Goal: Task Accomplishment & Management: Manage account settings

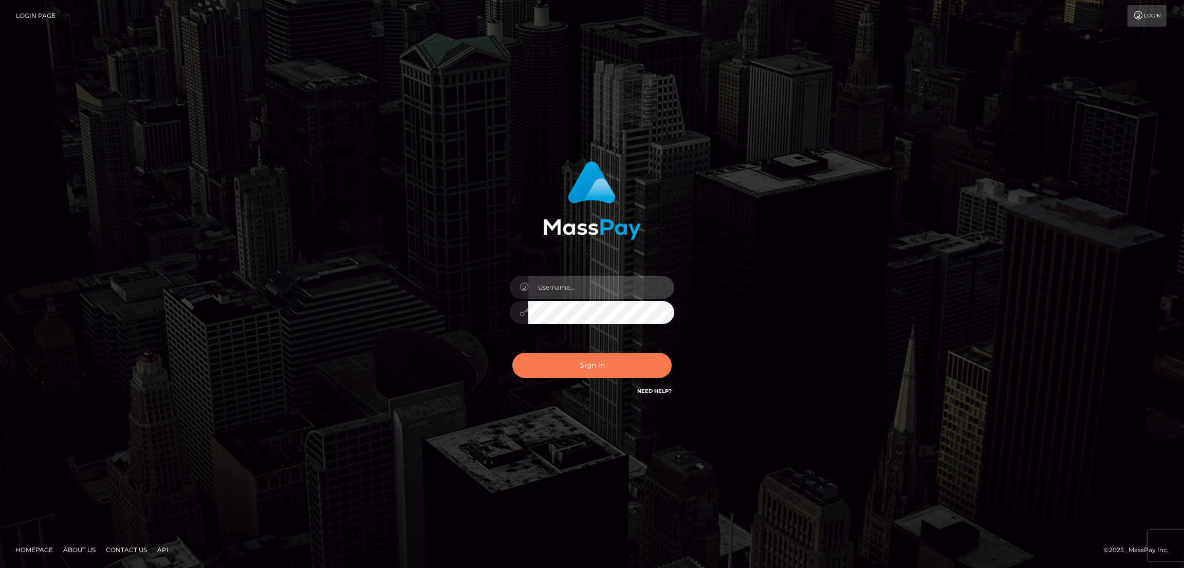
type input "by.es2"
click at [587, 365] on button "Sign in" at bounding box center [591, 365] width 159 height 25
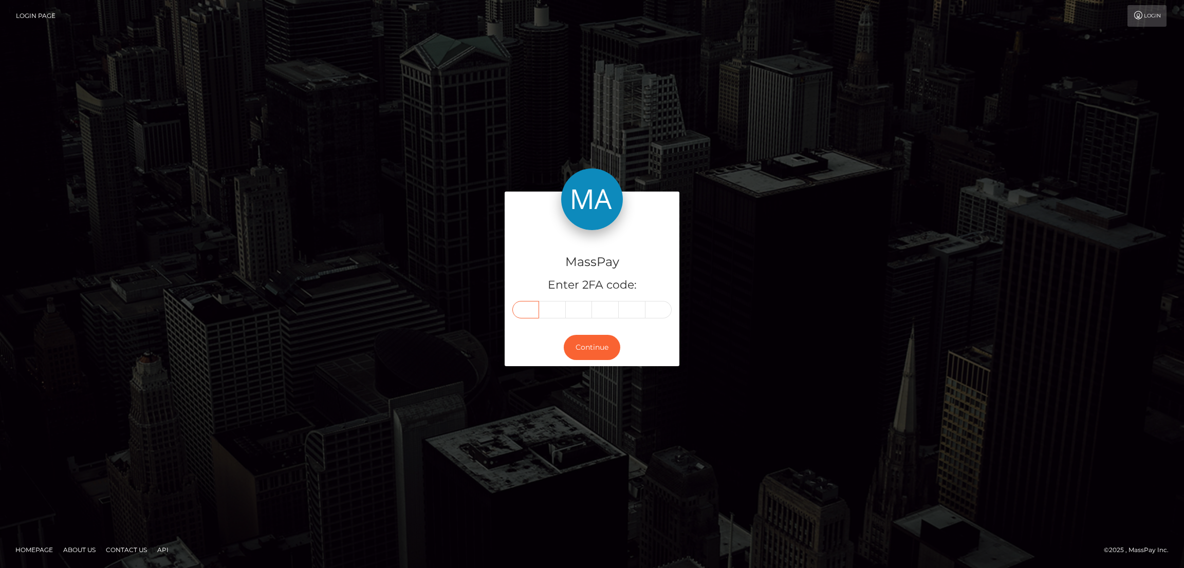
click at [528, 308] on input "text" at bounding box center [525, 309] width 27 height 17
paste input "7"
type input "7"
type input "8"
type input "7"
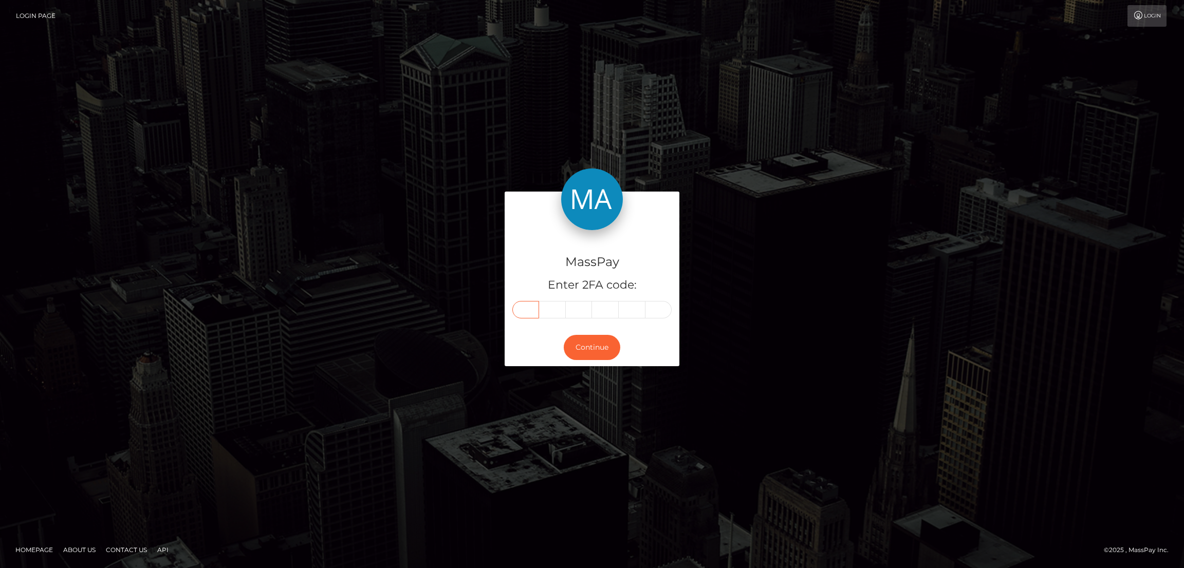
type input "2"
type input "9"
type input "8"
click at [606, 337] on button "Continue" at bounding box center [592, 347] width 57 height 25
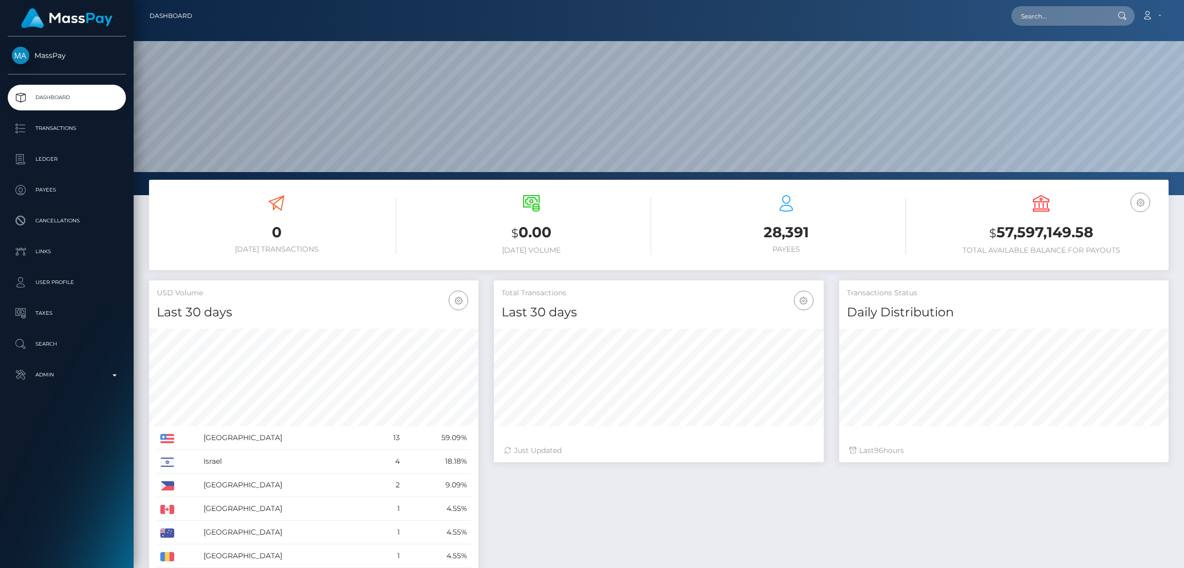
scroll to position [329, 329]
click at [1043, 18] on input "text" at bounding box center [1059, 16] width 97 height 20
paste input "ogogdog@icloud.com"
type input "ogogdog@icloud.com"
click at [1049, 52] on link "Veronika Vladimirovna Novikova" at bounding box center [1052, 53] width 82 height 19
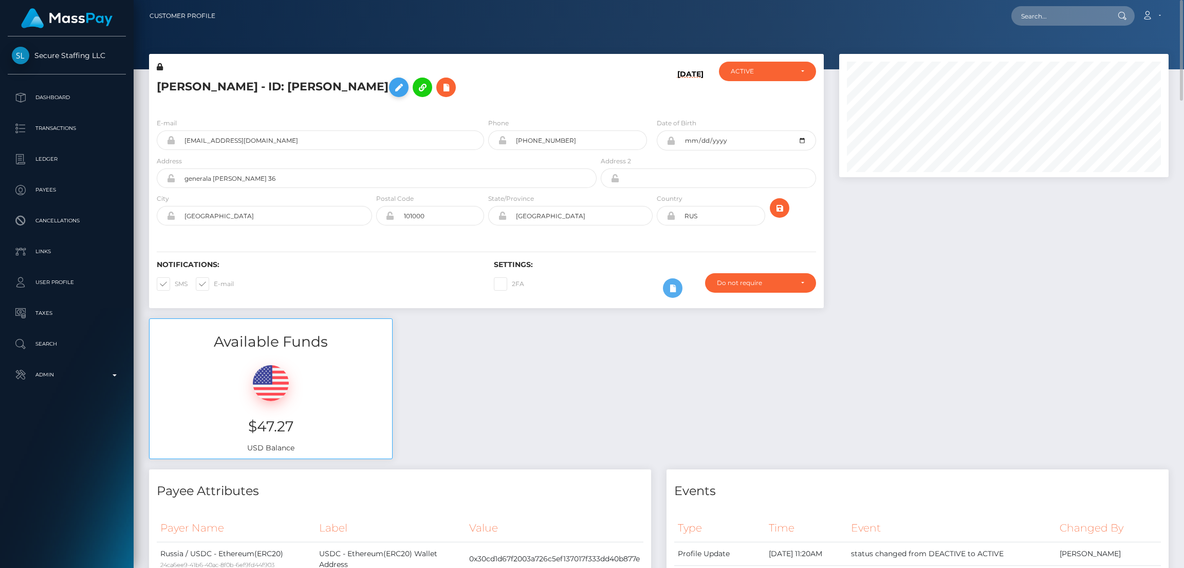
click at [405, 85] on icon at bounding box center [398, 87] width 12 height 13
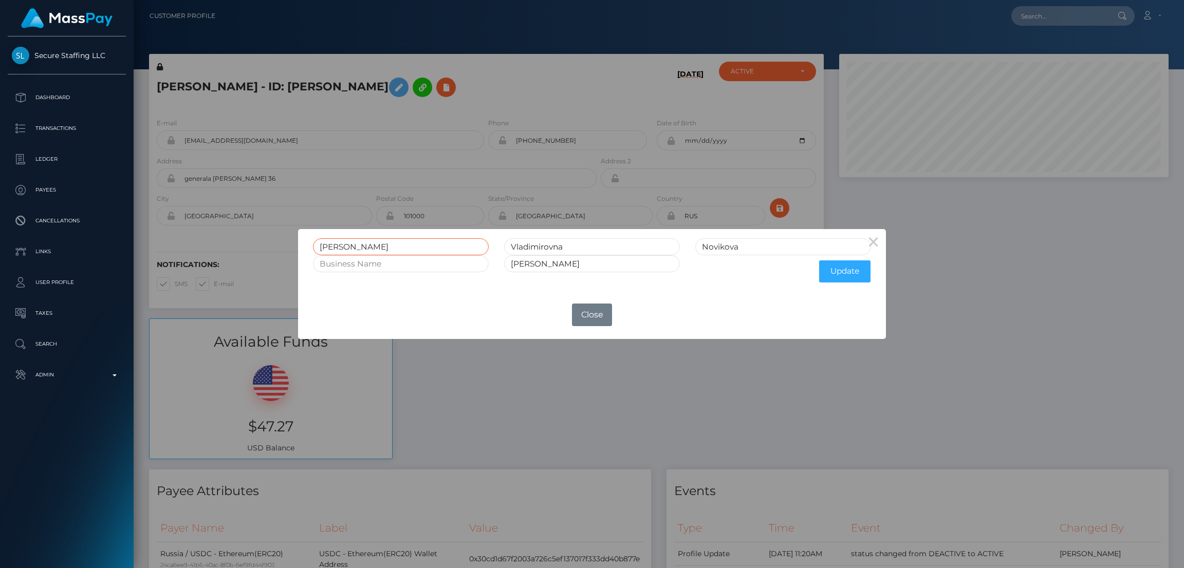
click at [338, 247] on input "Veronika" at bounding box center [401, 246] width 176 height 17
click at [584, 58] on div "× Veronika Vladimirovna Novikova Veronika Novikova Update OK No Close" at bounding box center [592, 284] width 1184 height 568
click at [591, 318] on button "Close" at bounding box center [592, 315] width 40 height 23
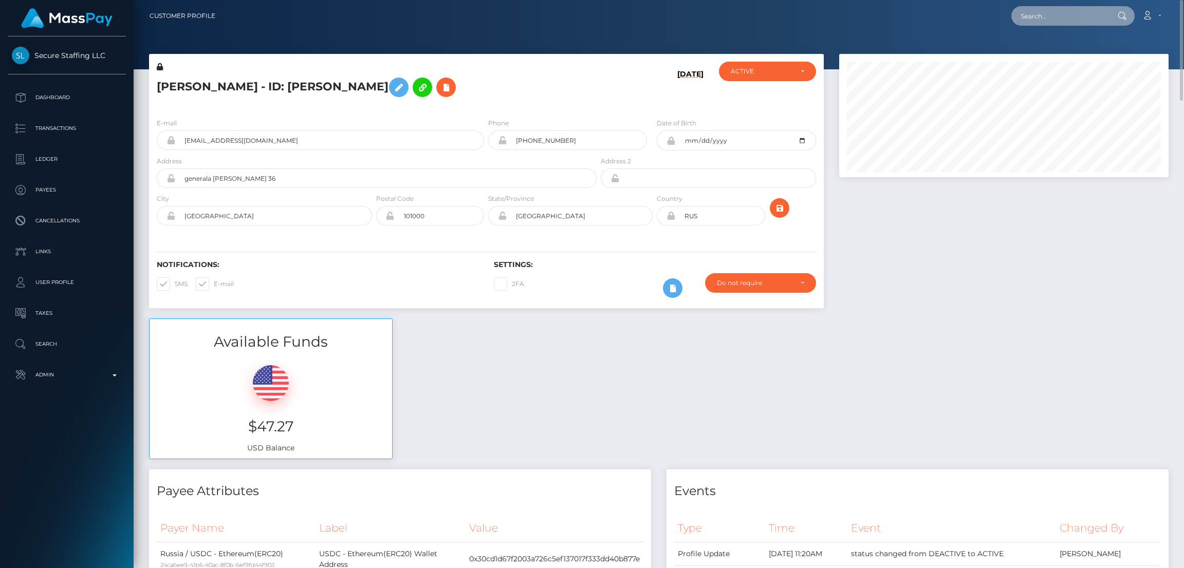
click at [1036, 16] on input "text" at bounding box center [1059, 16] width 97 height 20
paste input "jabrionab@gmail.com"
type input "jabrionab@gmail.com"
click at [1064, 50] on link "JA'BRIONA BUSH" at bounding box center [1054, 53] width 87 height 19
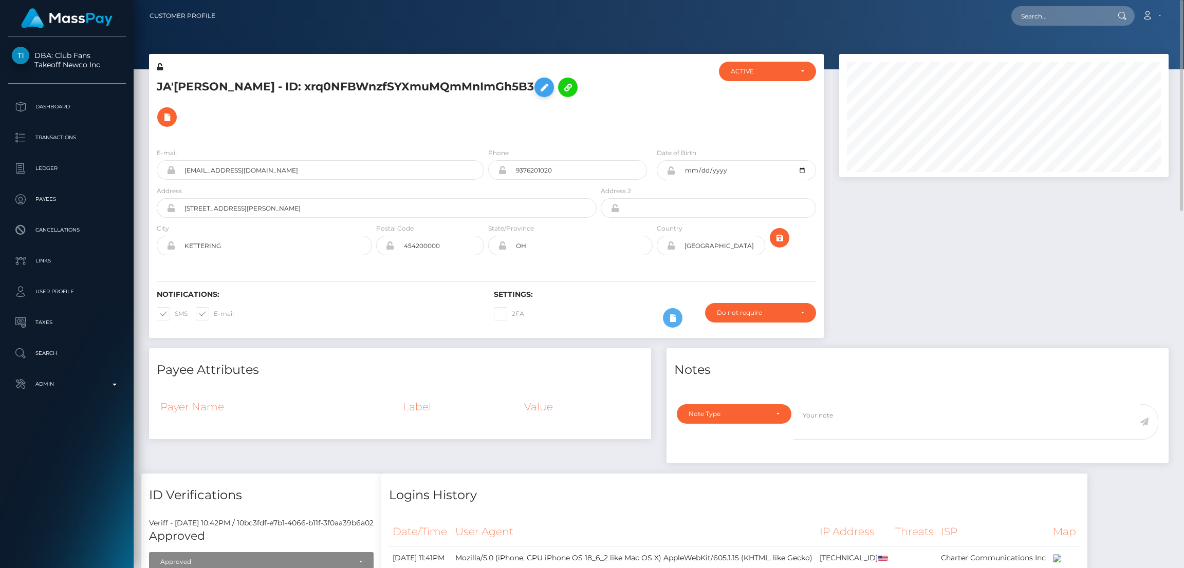
click at [538, 89] on icon at bounding box center [544, 87] width 12 height 13
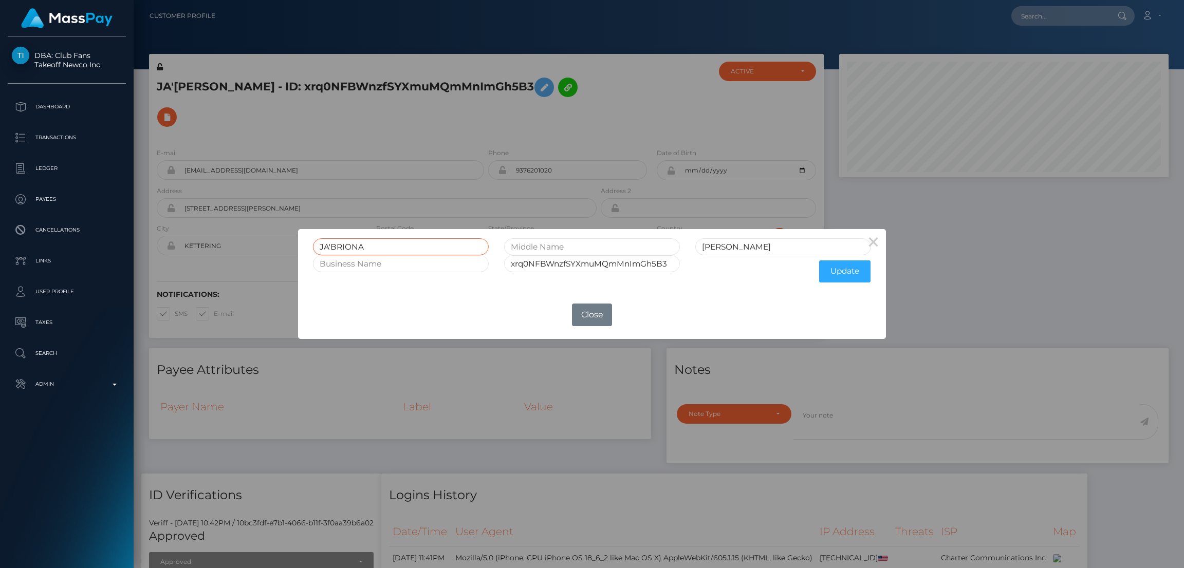
click at [340, 247] on input "JA'BRIONA" at bounding box center [401, 246] width 176 height 17
click at [1038, 16] on div "× JA'BRIONA BUSH xrq0NFBWnzfSYXmuMQmMnImGh5B3 Update OK No Close" at bounding box center [592, 284] width 1184 height 568
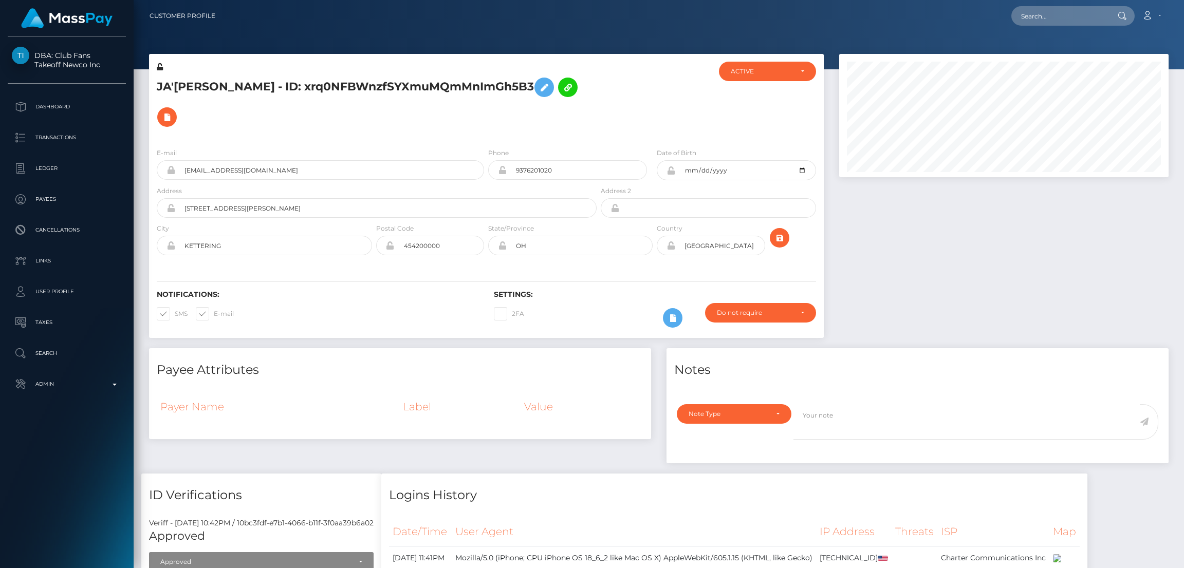
click at [1038, 16] on div "× JA'BRIONA BUSH xrq0NFBWnzfSYXmuMQmMnImGh5B3 Update OK No Close" at bounding box center [592, 284] width 1184 height 568
click at [1038, 16] on input "text" at bounding box center [1059, 16] width 97 height 20
click at [1047, 15] on input "text" at bounding box center [1059, 16] width 97 height 20
paste input "[EMAIL_ADDRESS][DOMAIN_NAME]"
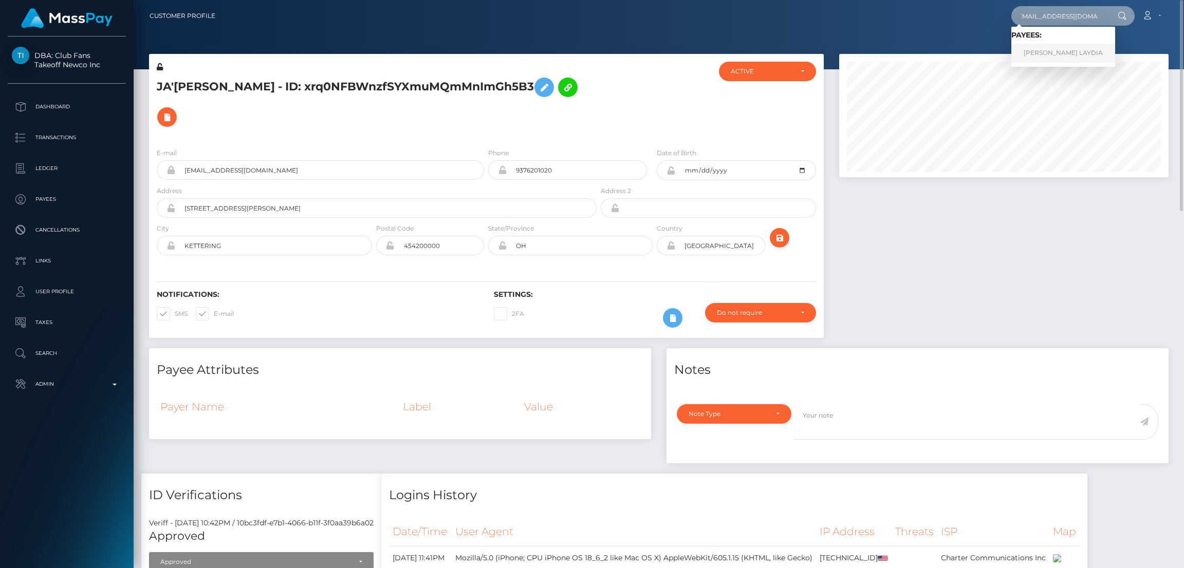
type input "[EMAIL_ADDRESS][DOMAIN_NAME]"
click at [1050, 50] on link "ARCELLA GERMONO LAYDIA" at bounding box center [1063, 53] width 104 height 19
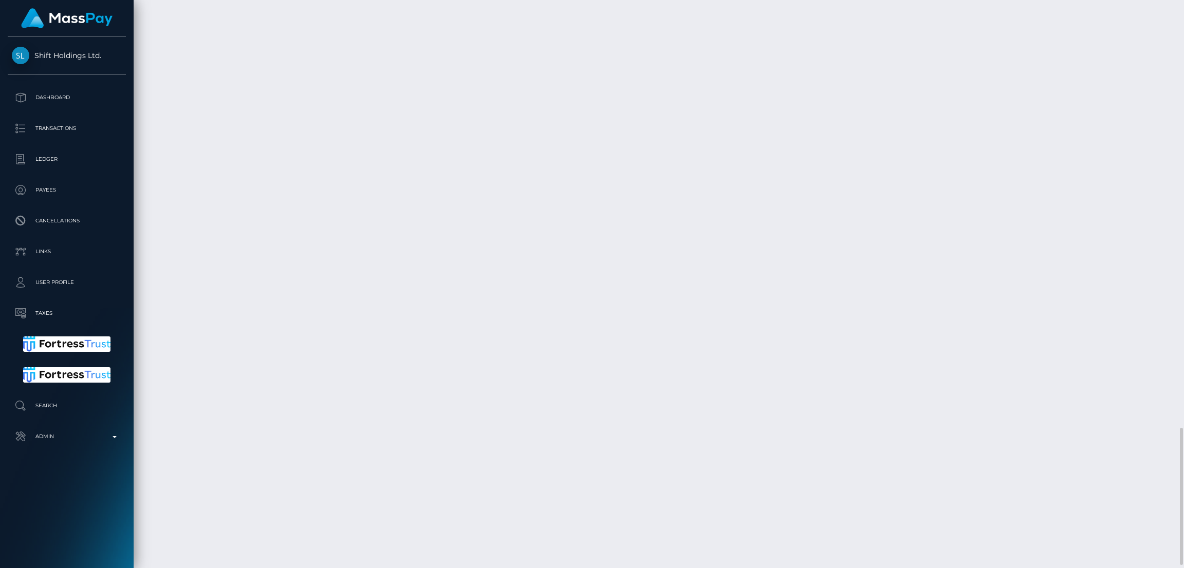
scroll to position [123, 329]
click at [1087, 440] on div "Force status update" at bounding box center [1095, 439] width 75 height 19
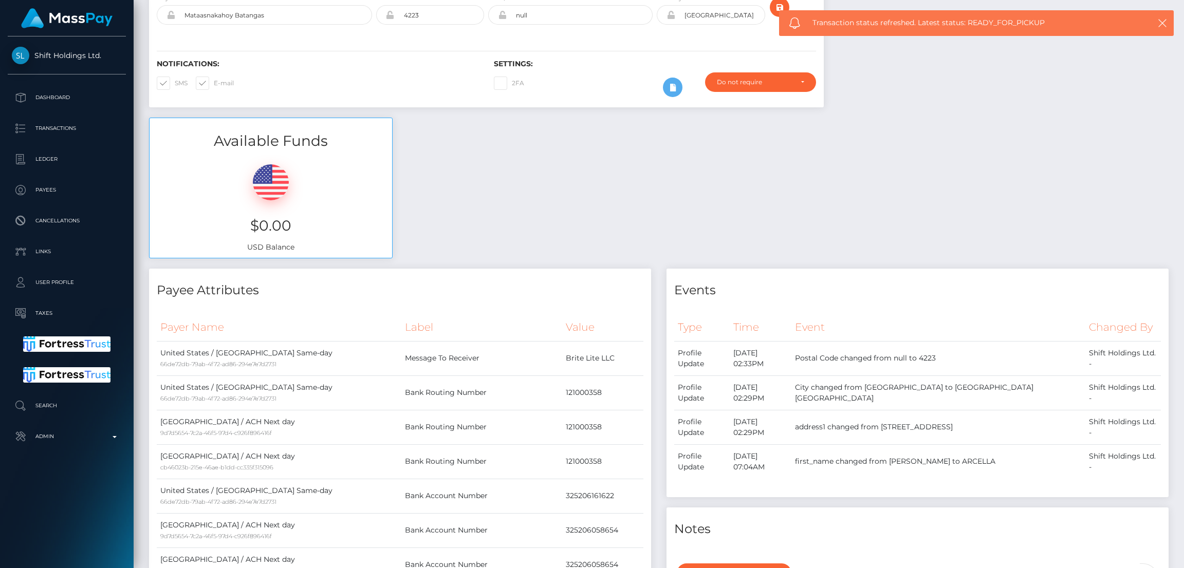
scroll to position [0, 0]
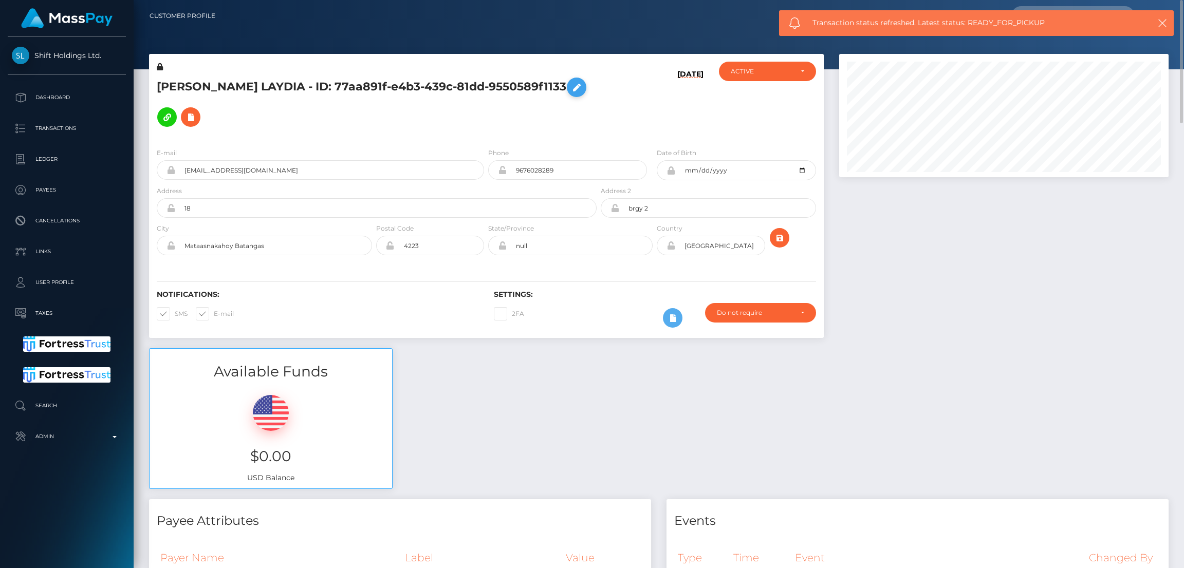
click at [570, 94] on icon at bounding box center [576, 87] width 12 height 13
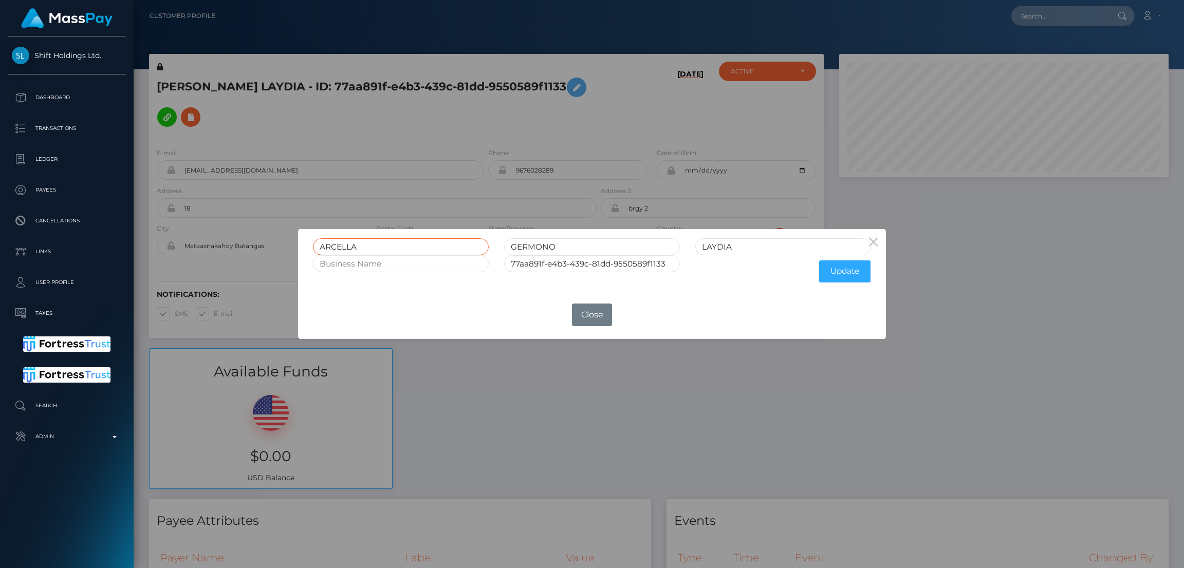
click at [339, 248] on input "ARCELLA" at bounding box center [401, 246] width 176 height 17
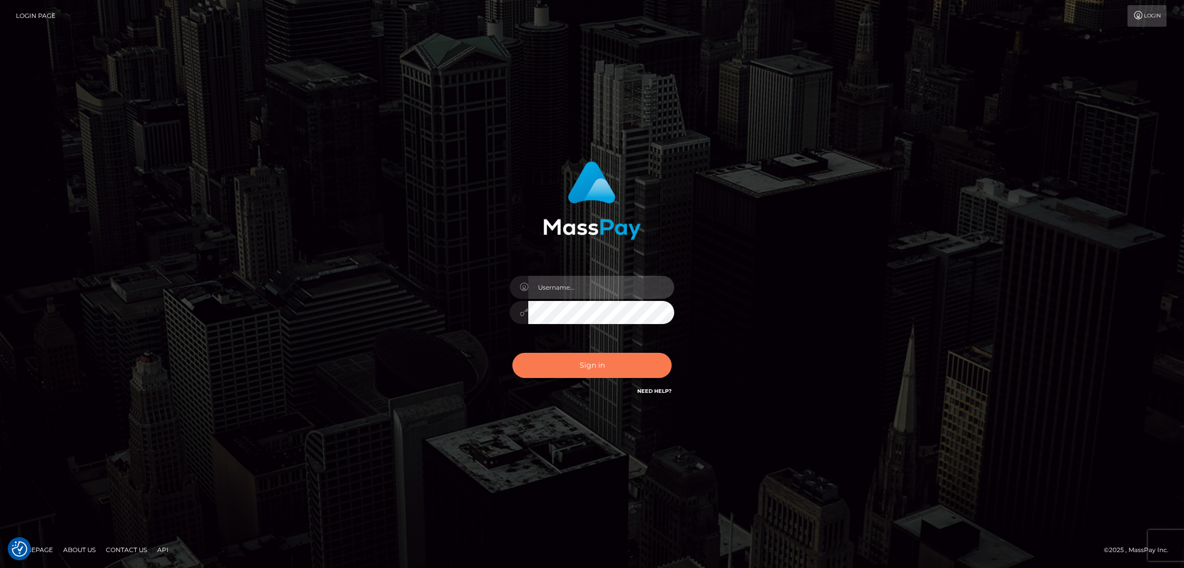
type input "by.es2"
click at [604, 357] on button "Sign in" at bounding box center [591, 365] width 159 height 25
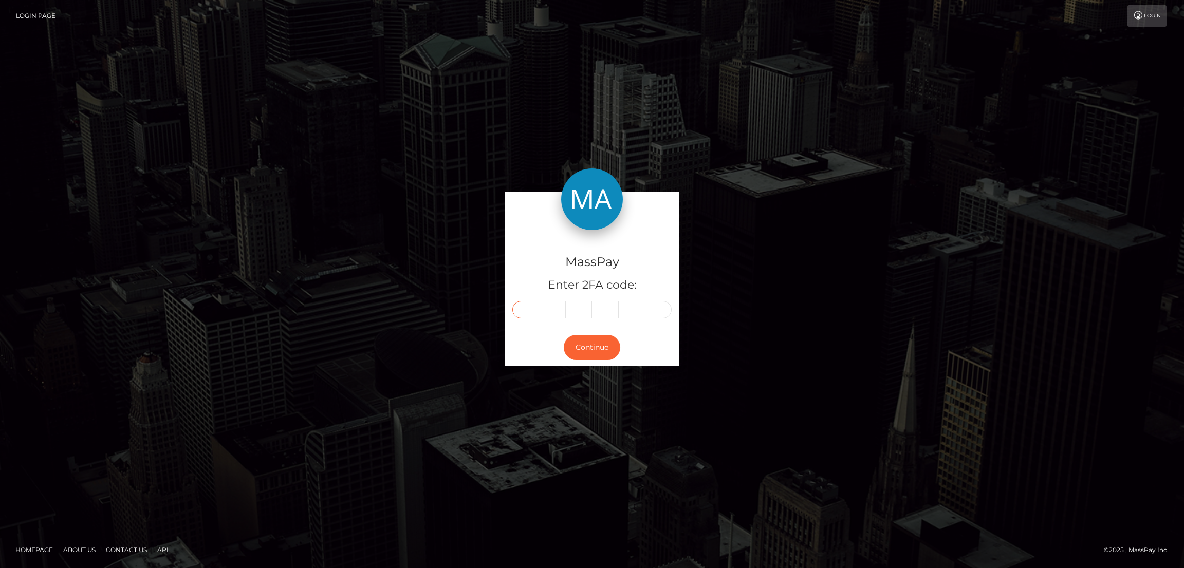
click at [528, 311] on input "text" at bounding box center [525, 309] width 27 height 17
paste input "0"
type input "0"
type input "7"
type input "5"
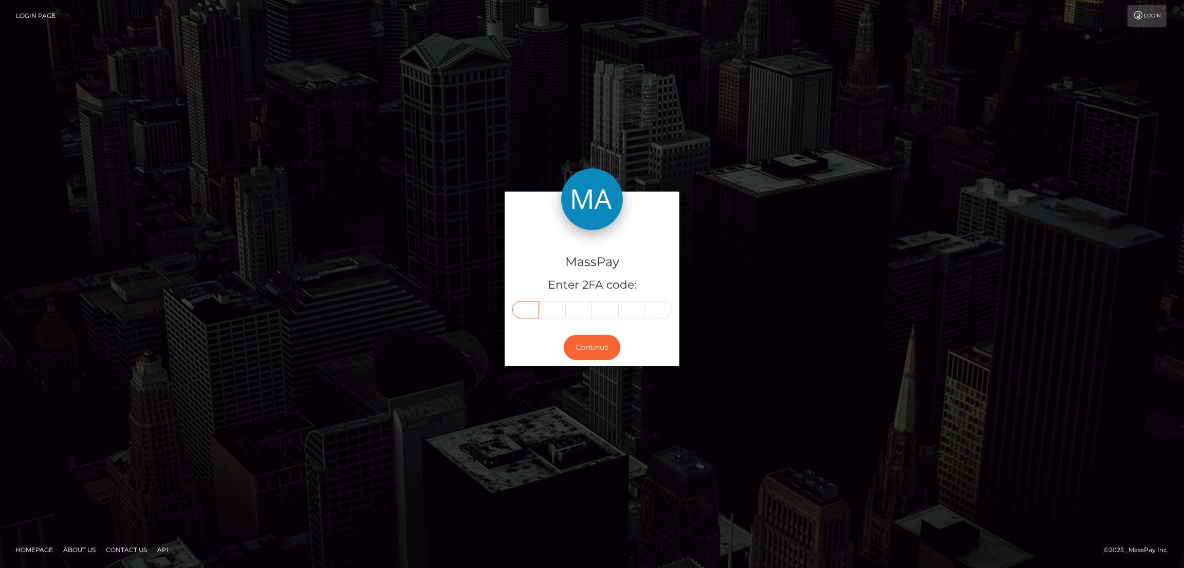
type input "1"
type input "3"
type input "1"
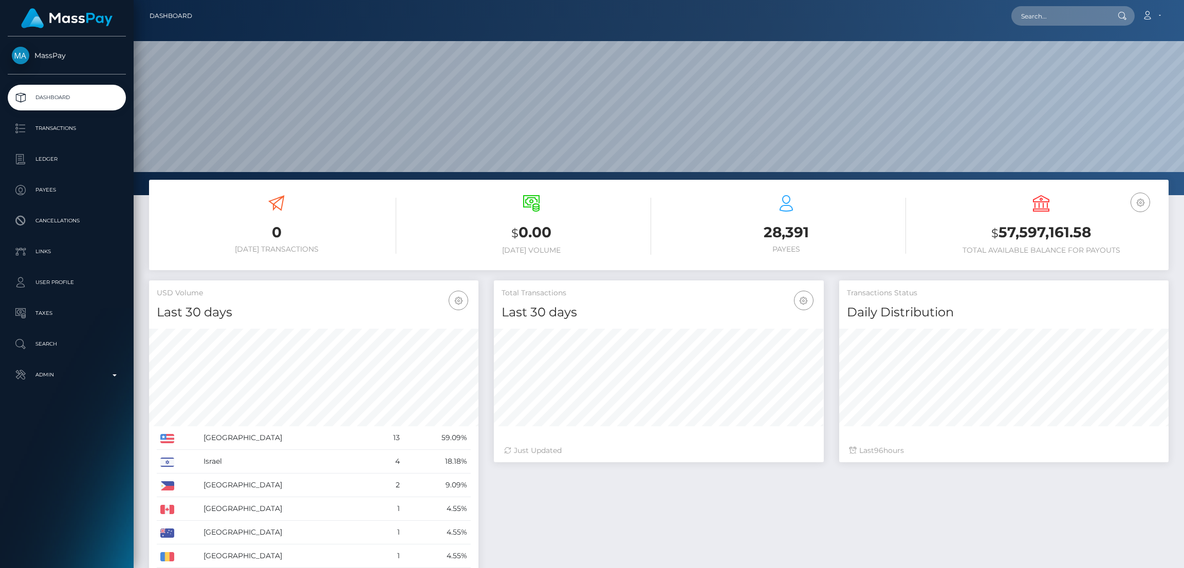
scroll to position [182, 329]
click at [1047, 18] on input "text" at bounding box center [1059, 16] width 97 height 20
paste input "britelitellctara@gmail.com"
type input "britelitellctara@gmail.com"
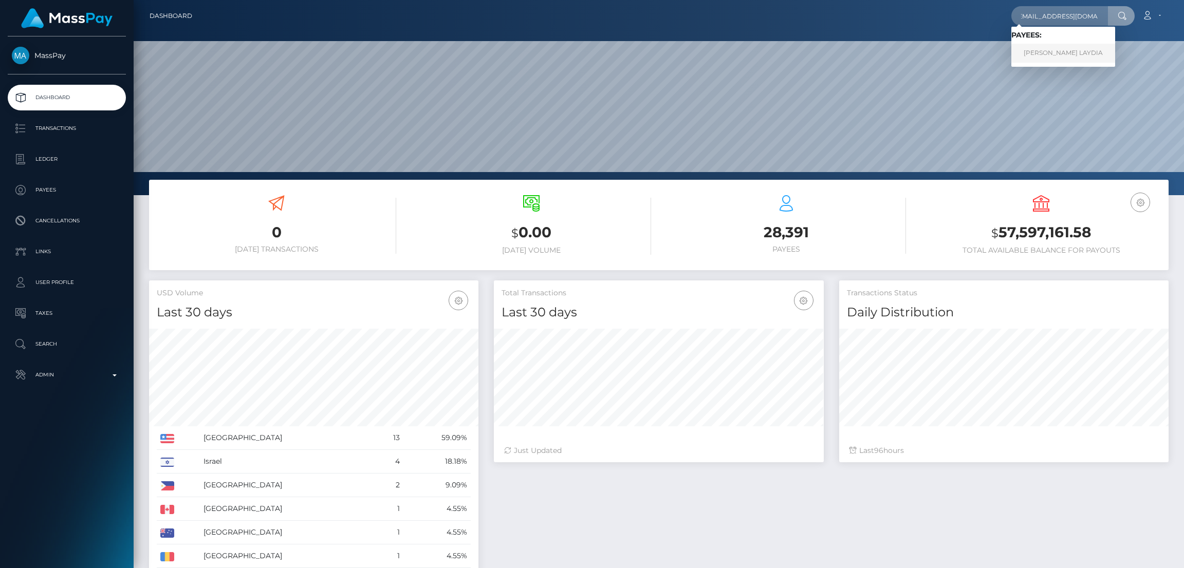
click at [1049, 50] on link "ARCELLA GERMONO LAYDIA" at bounding box center [1063, 53] width 104 height 19
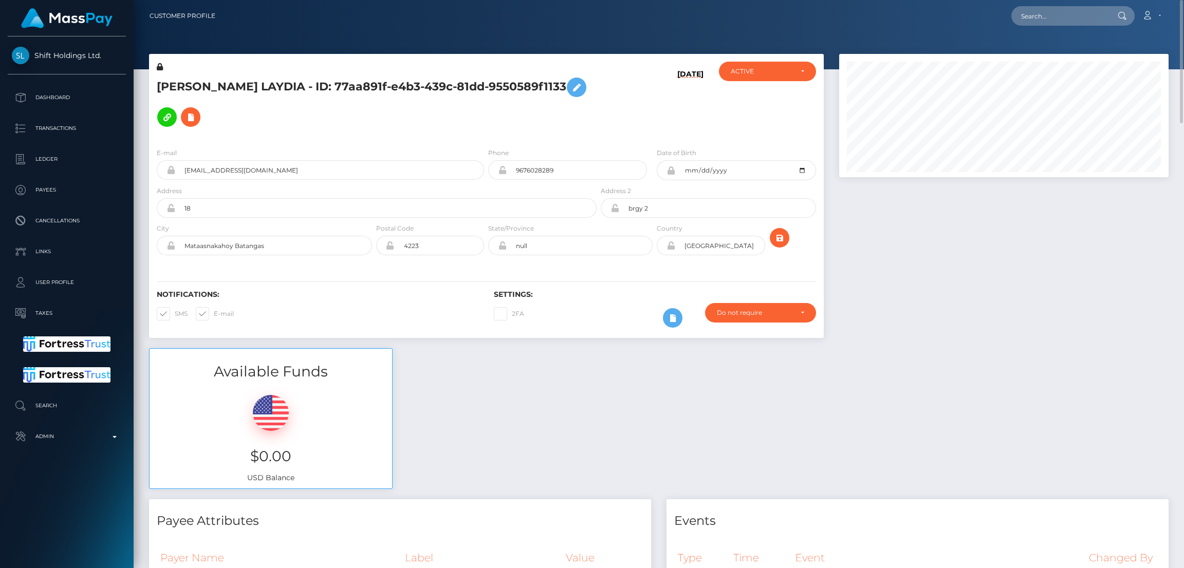
click at [238, 76] on h5 "ARCELLA GERMONO LAYDIA - ID: 77aa891f-e4b3-439c-81dd-9550589f1133" at bounding box center [374, 102] width 434 height 60
copy h5 "ARCELLA GERMONO LAYDIA - ID: 77aa891f-e4b3-439c-81dd-9550589f1133"
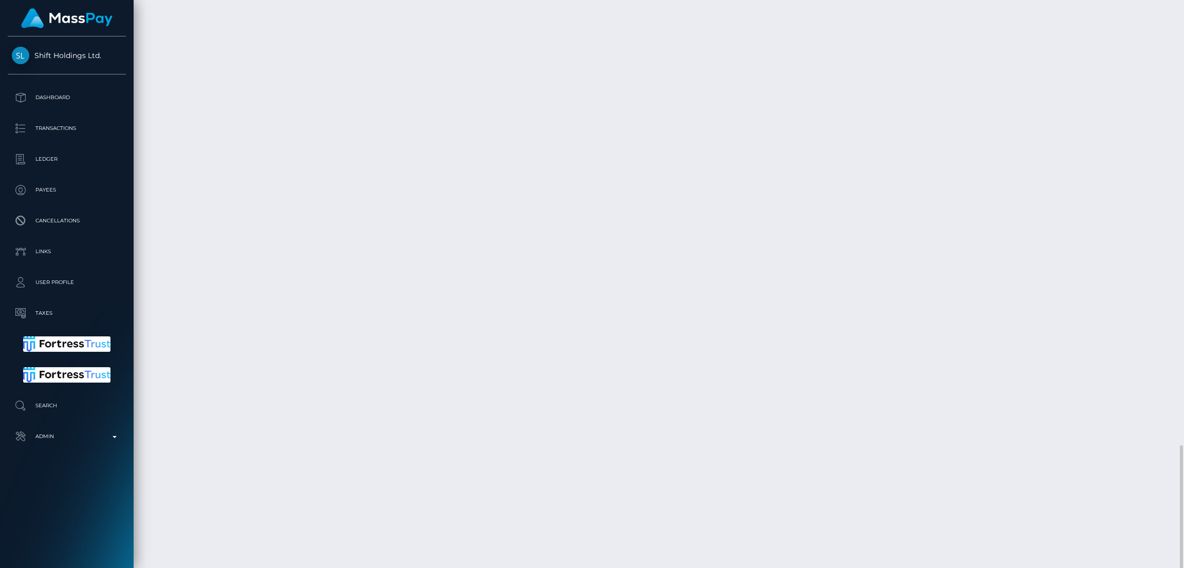
scroll to position [123, 329]
drag, startPoint x: 147, startPoint y: 444, endPoint x: 763, endPoint y: 441, distance: 616.0
drag, startPoint x: 151, startPoint y: 446, endPoint x: 1086, endPoint y: 445, distance: 935.5
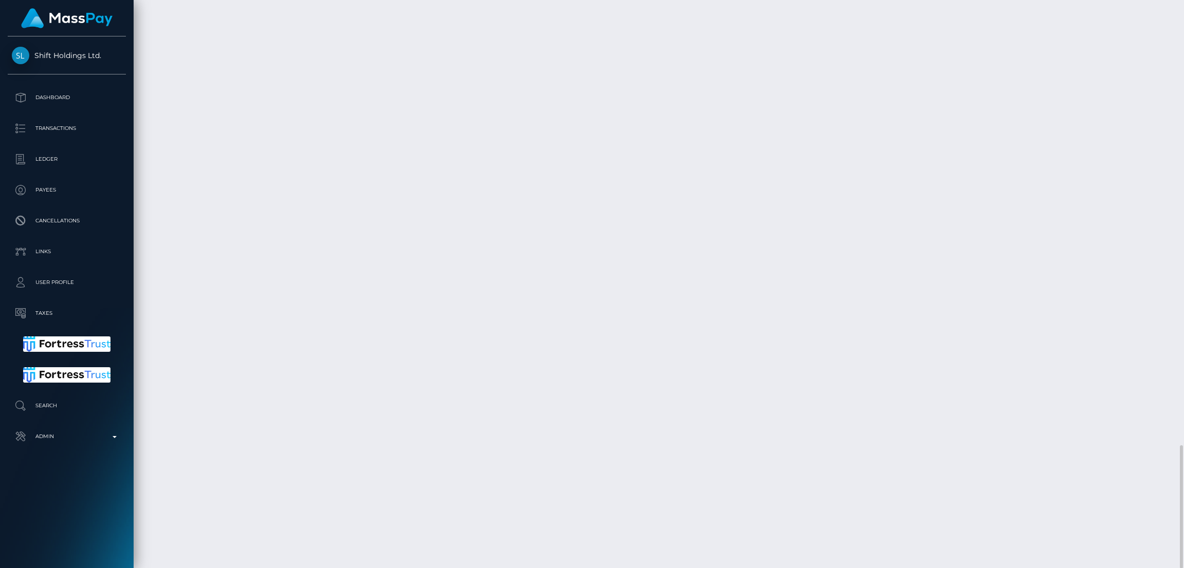
copy tr "September 20, 2025 11:04AM ACH Same-day / Confirmation: cb807fa2ab104593be74cd2…"
